Goal: Task Accomplishment & Management: Manage account settings

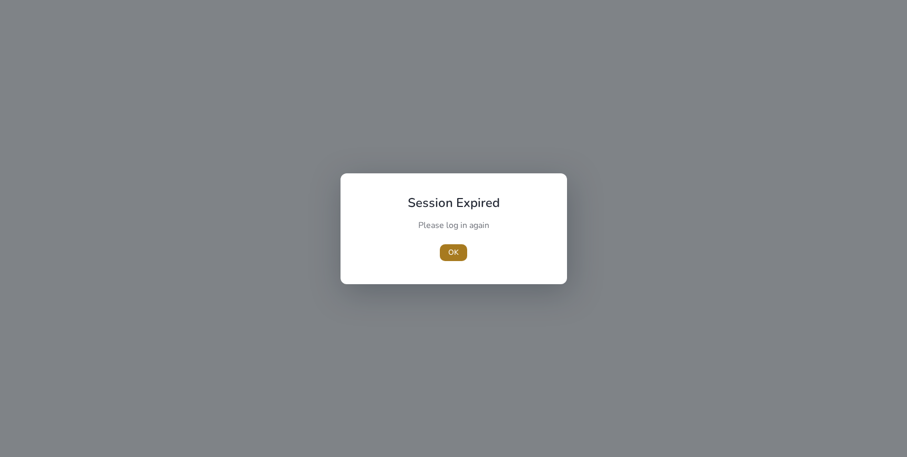
click at [454, 253] on span "OK" at bounding box center [453, 252] width 11 height 11
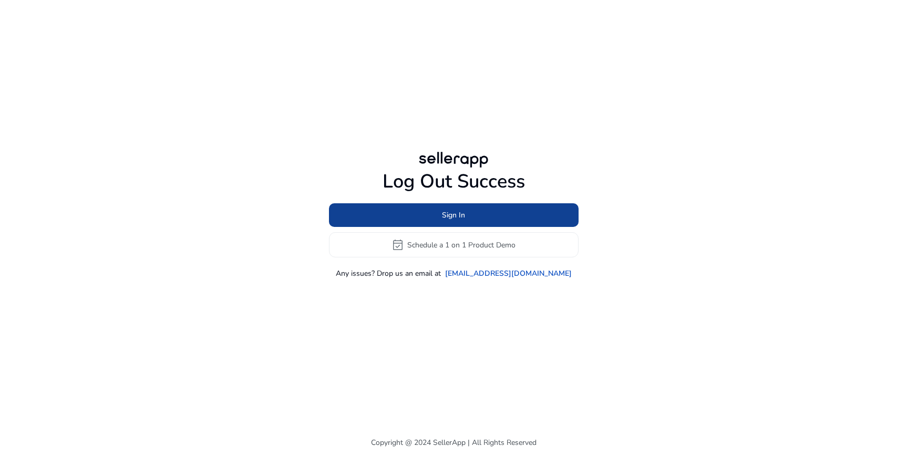
click at [452, 212] on span "Sign In" at bounding box center [453, 215] width 23 height 11
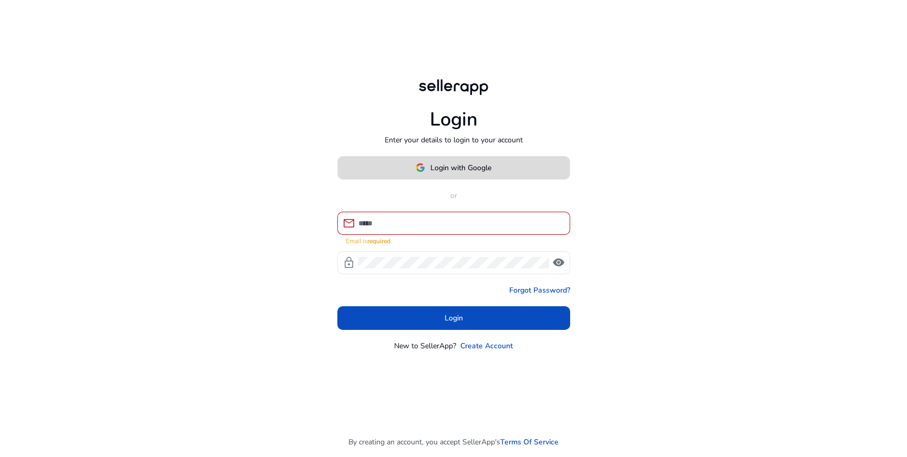
click at [452, 173] on span "Login with Google" at bounding box center [460, 167] width 61 height 11
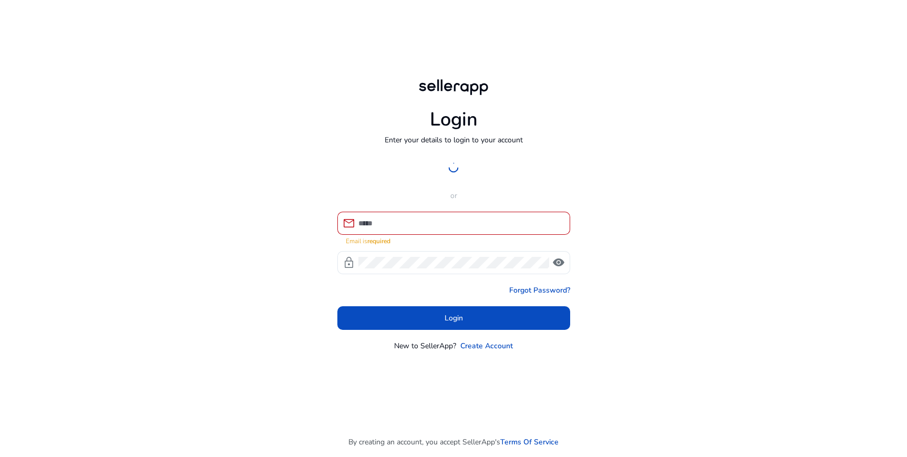
click at [438, 223] on input at bounding box center [459, 224] width 203 height 12
click at [216, 236] on div "Login Enter your details to login to your account Login with Google or mail Ema…" at bounding box center [453, 228] width 907 height 457
click at [389, 225] on input at bounding box center [459, 224] width 203 height 12
